Goal: Information Seeking & Learning: Learn about a topic

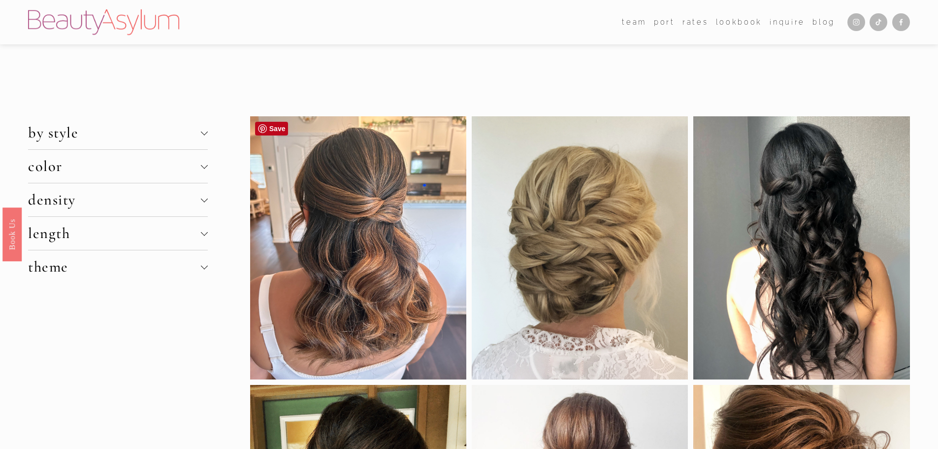
drag, startPoint x: 422, startPoint y: 281, endPoint x: 417, endPoint y: 275, distance: 7.4
click at [420, 279] on div at bounding box center [358, 247] width 216 height 263
click at [202, 134] on div at bounding box center [204, 133] width 7 height 7
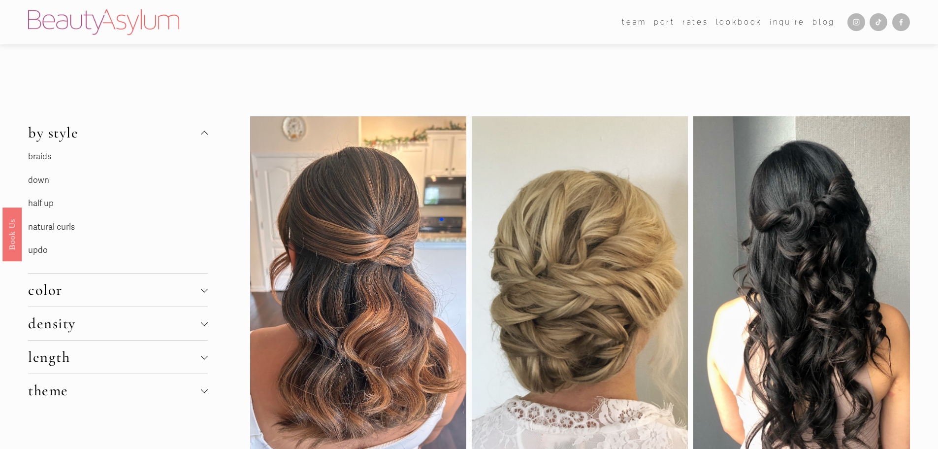
click at [203, 327] on button "density" at bounding box center [117, 323] width 179 height 33
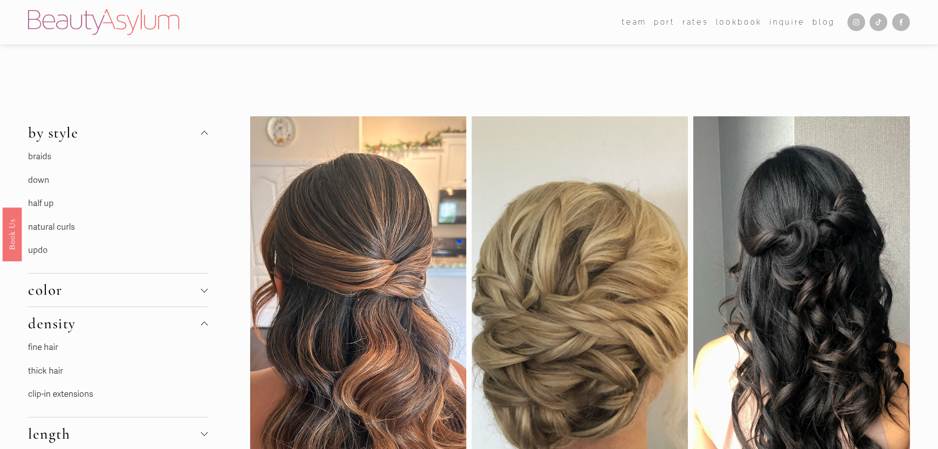
click at [55, 375] on link "thick hair" at bounding box center [45, 370] width 35 height 10
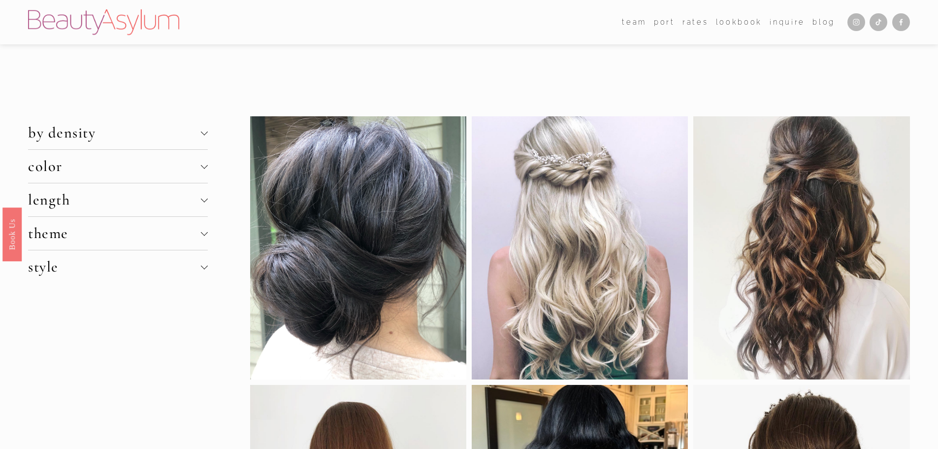
click at [207, 200] on div at bounding box center [204, 199] width 7 height 7
click at [50, 251] on link "short hair" at bounding box center [46, 247] width 36 height 10
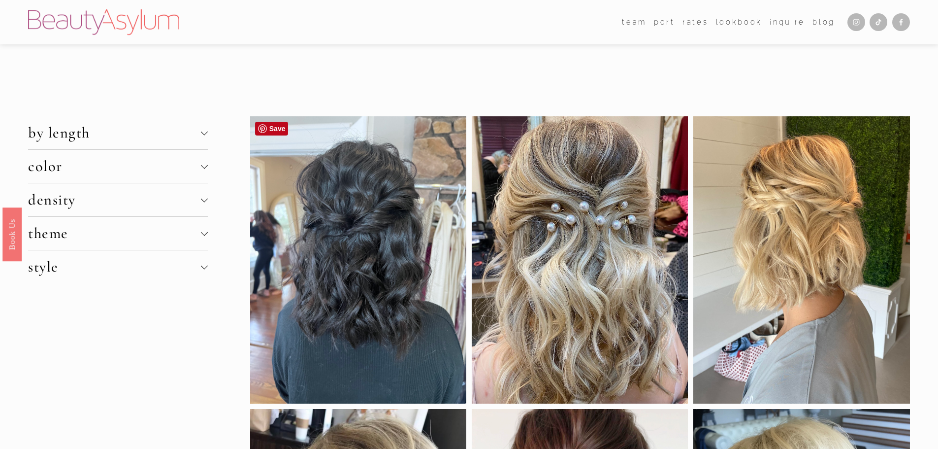
click at [357, 227] on div at bounding box center [358, 259] width 216 height 287
click at [274, 125] on link "Save" at bounding box center [271, 129] width 33 height 14
click at [348, 290] on div at bounding box center [358, 259] width 216 height 287
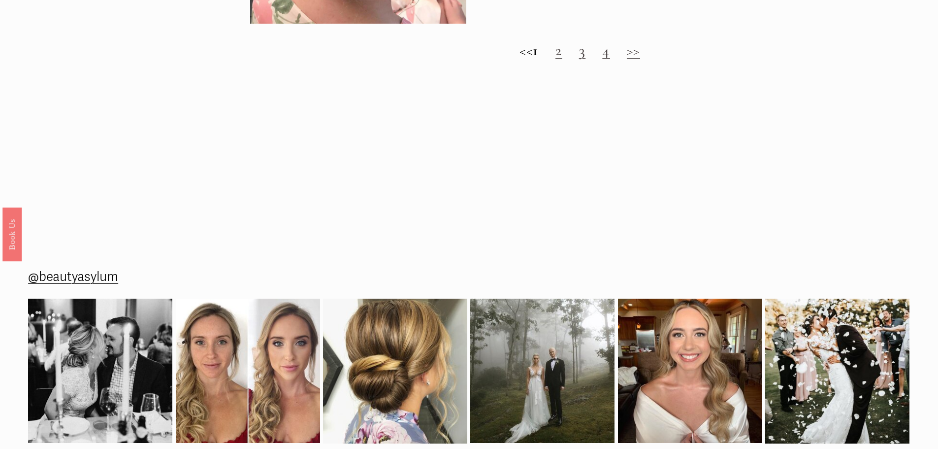
scroll to position [1231, 0]
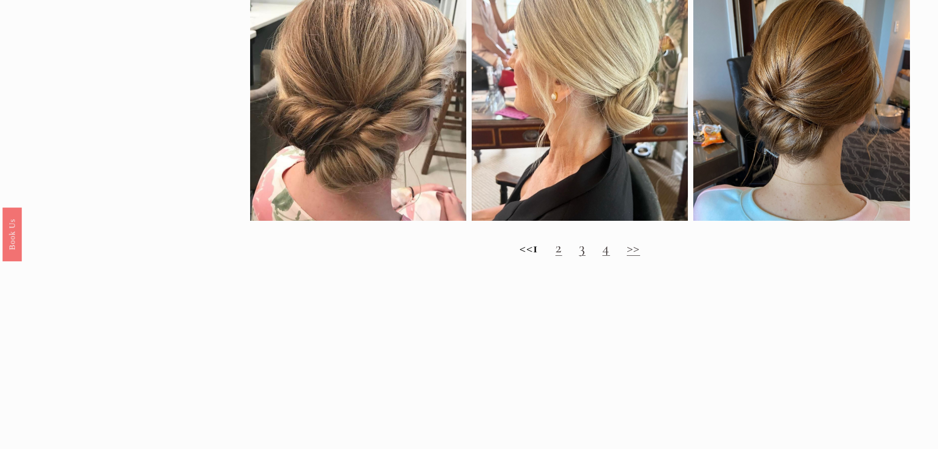
click at [562, 257] on link "2" at bounding box center [558, 247] width 7 height 18
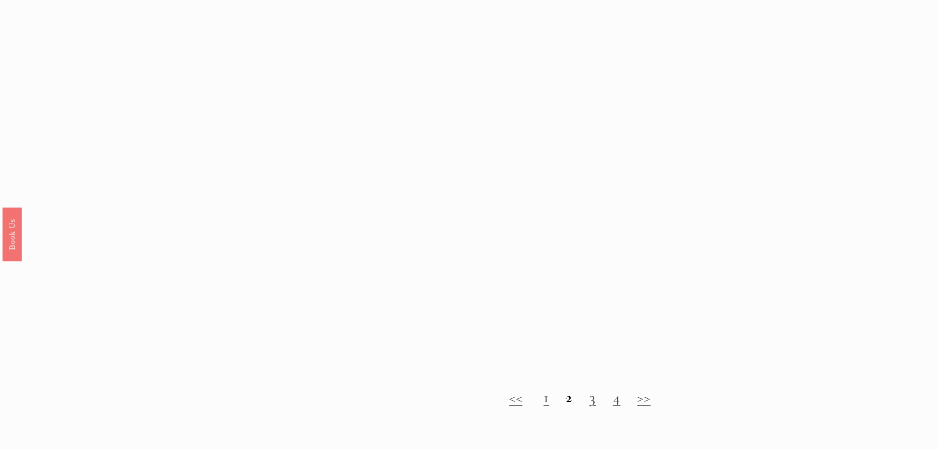
scroll to position [985, 0]
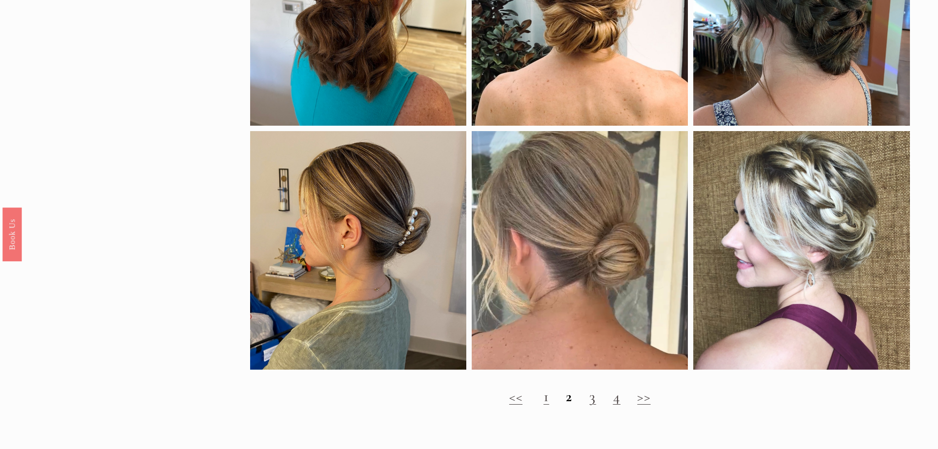
click at [587, 405] on h2 "<< 1 2 3 4 >>" at bounding box center [580, 397] width 660 height 18
click at [594, 405] on link "3" at bounding box center [592, 396] width 7 height 18
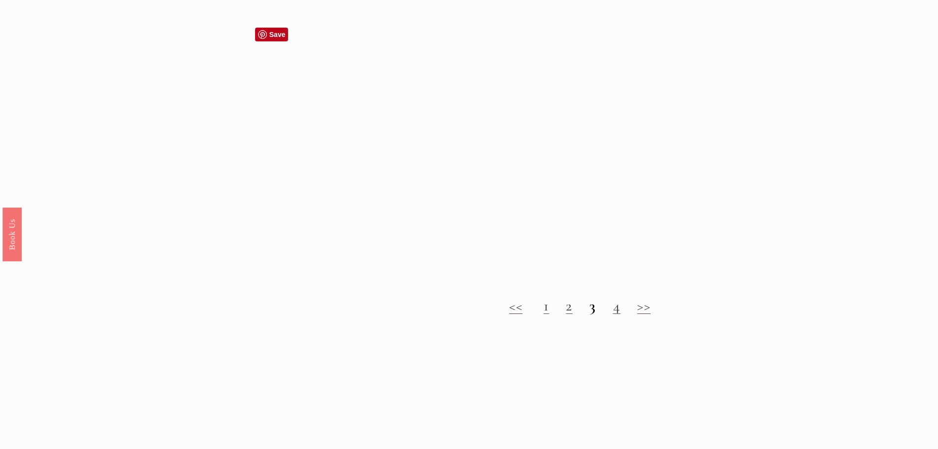
scroll to position [1133, 0]
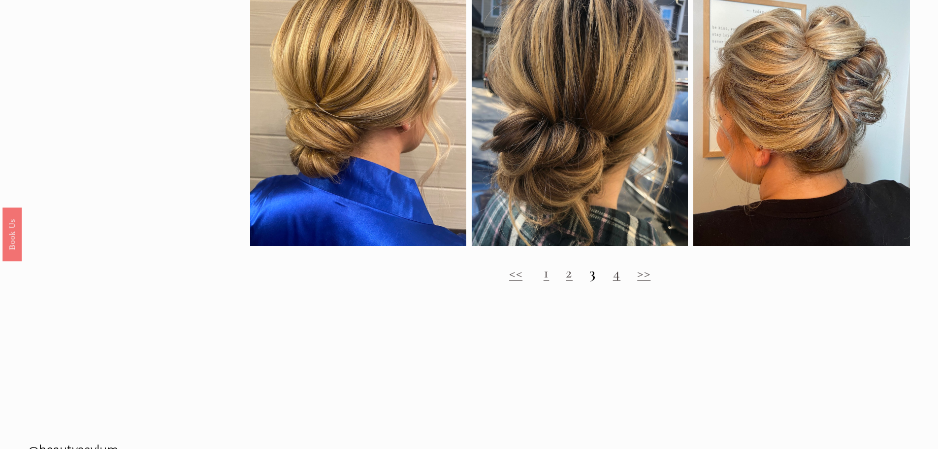
click at [620, 280] on link "4" at bounding box center [617, 272] width 8 height 18
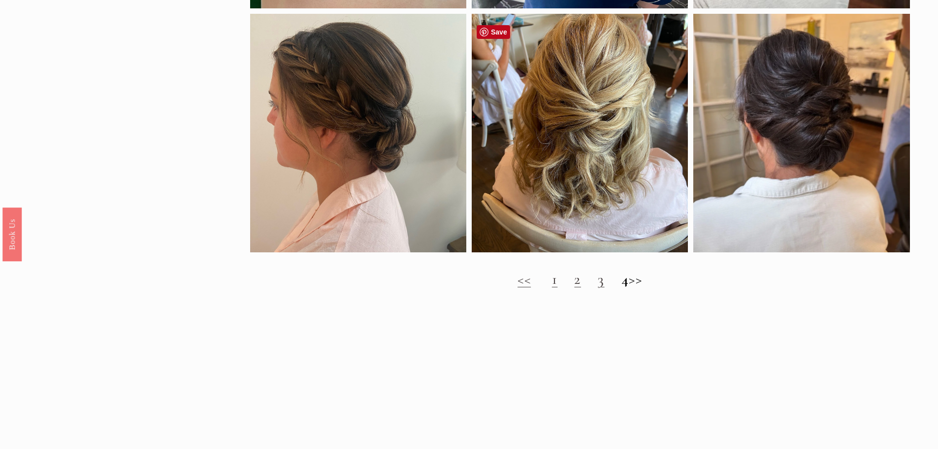
scroll to position [1083, 0]
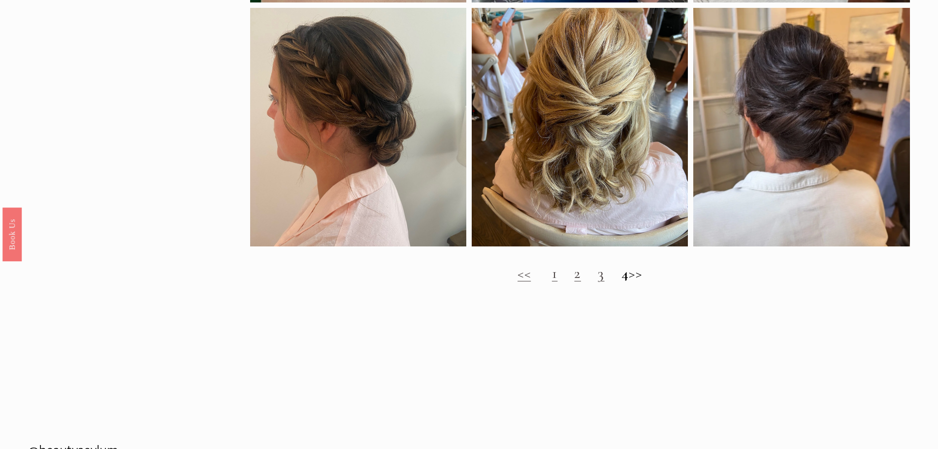
click at [644, 282] on h2 "<< 1 2 3 4 >>" at bounding box center [580, 273] width 660 height 18
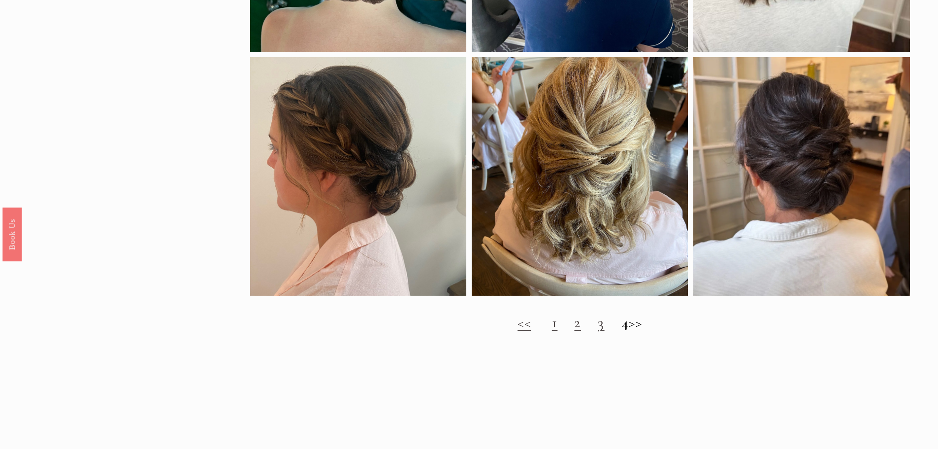
scroll to position [1231, 0]
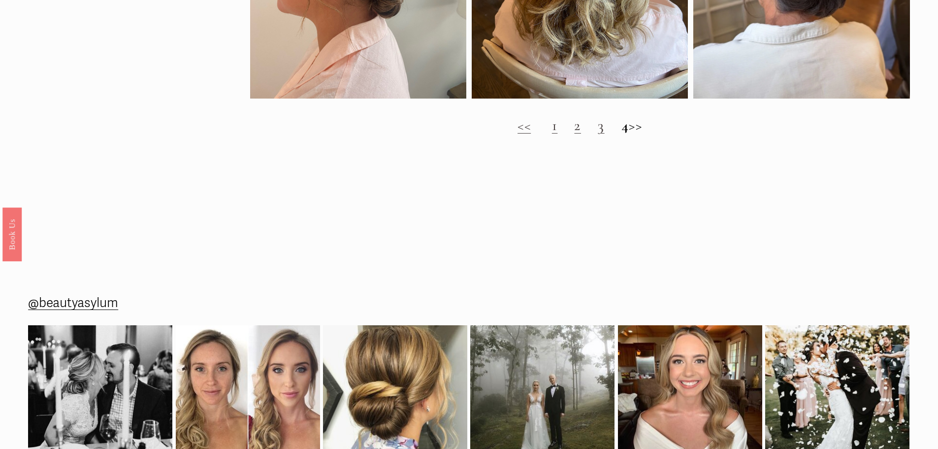
click at [549, 134] on h2 "<< 1 2 3 4 >>" at bounding box center [580, 126] width 660 height 18
click at [552, 134] on link "1" at bounding box center [555, 125] width 6 height 18
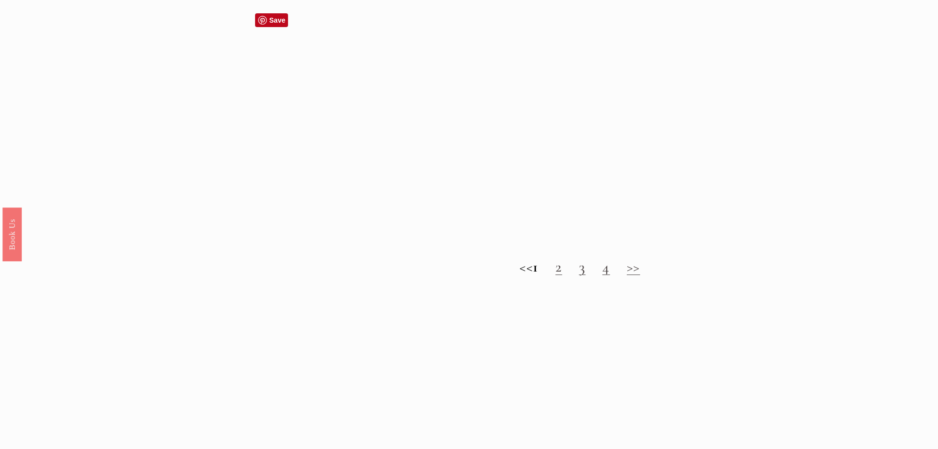
scroll to position [1231, 0]
